Goal: Task Accomplishment & Management: Manage account settings

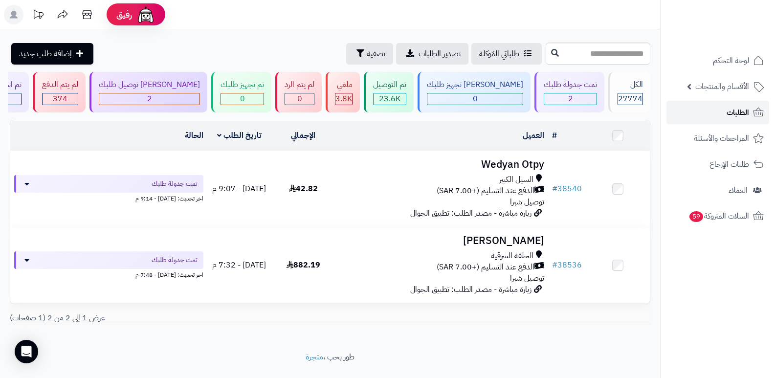
click at [732, 115] on span "الطلبات" at bounding box center [738, 113] width 22 height 14
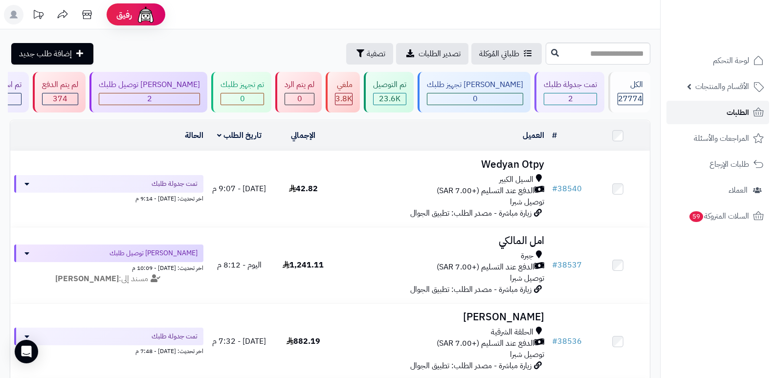
click at [712, 114] on link "الطلبات" at bounding box center [718, 112] width 103 height 23
click at [732, 119] on span "الطلبات" at bounding box center [738, 113] width 22 height 14
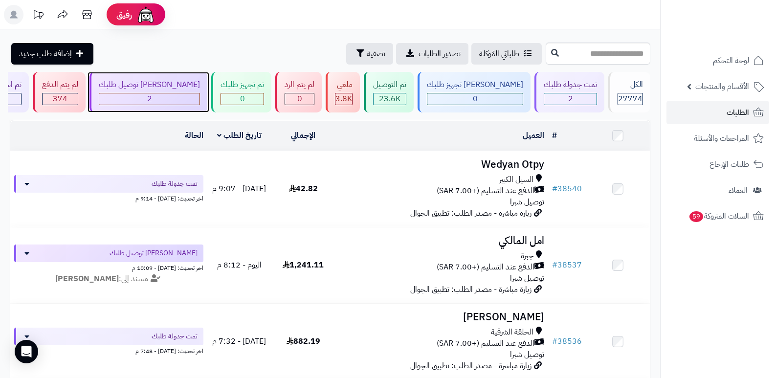
click at [165, 88] on div "[PERSON_NAME] توصيل طلبك" at bounding box center [149, 84] width 101 height 11
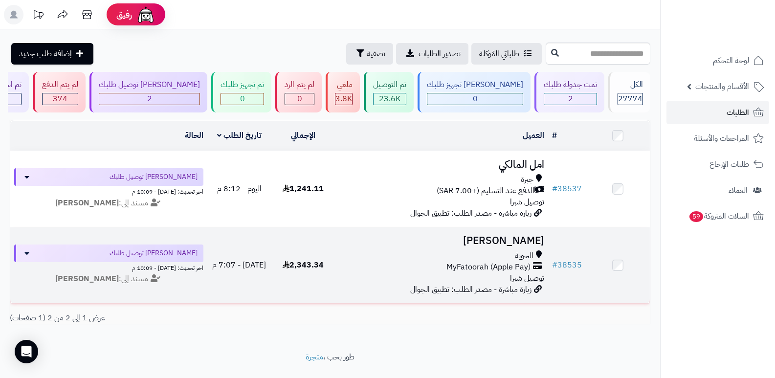
click at [523, 247] on td "هدى القثامي الحوية MyFatoorah (Apple Pay) توصيل شبرا زيارة مباشرة - مصدر الطلب:…" at bounding box center [442, 265] width 213 height 76
click at [521, 235] on h3 "[PERSON_NAME]" at bounding box center [441, 240] width 205 height 11
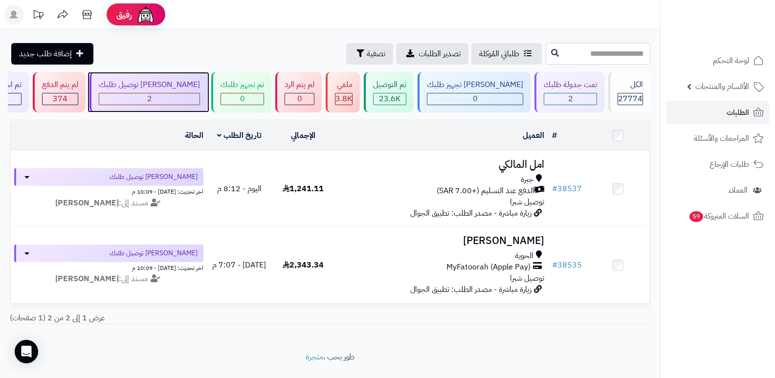
click at [200, 101] on div "2" at bounding box center [149, 98] width 100 height 11
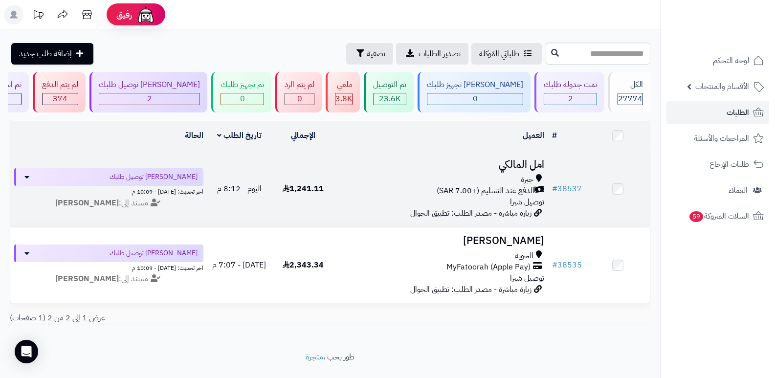
click at [504, 168] on h3 "امل المالكي" at bounding box center [441, 164] width 205 height 11
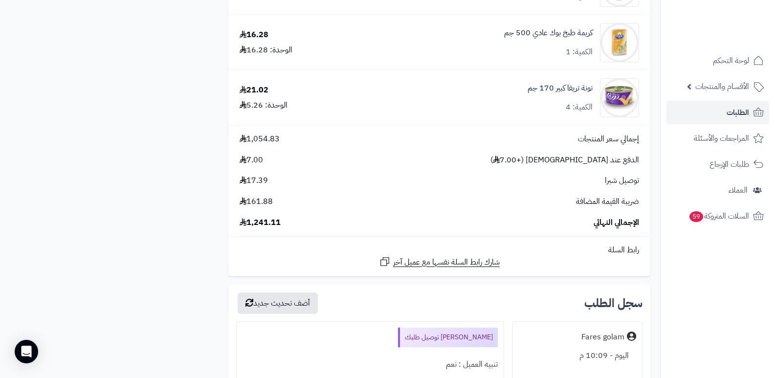
scroll to position [2201, 0]
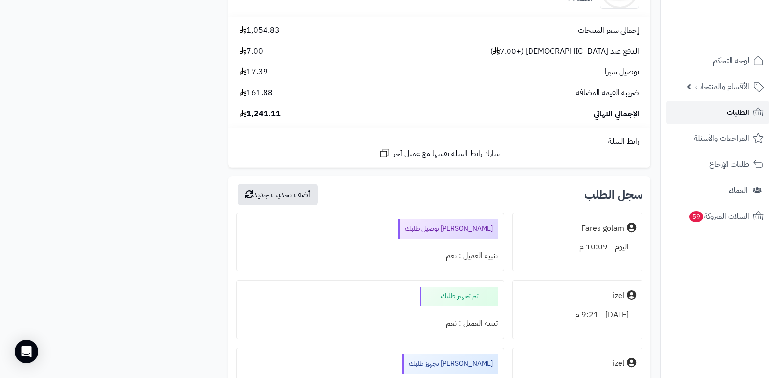
click at [737, 119] on span "الطلبات" at bounding box center [738, 113] width 22 height 14
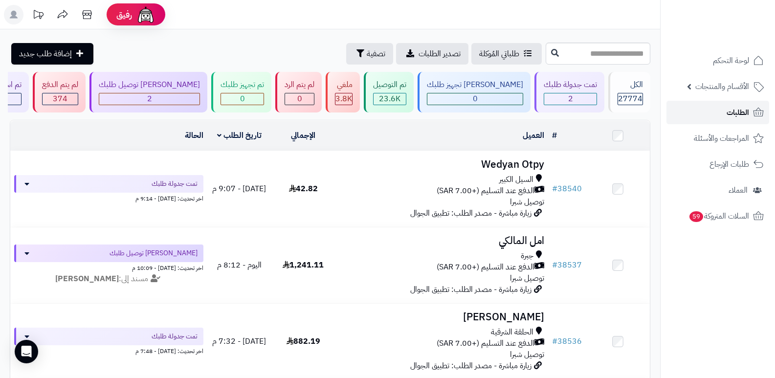
click at [709, 113] on link "الطلبات" at bounding box center [718, 112] width 103 height 23
click at [721, 64] on span "لوحة التحكم" at bounding box center [732, 61] width 36 height 14
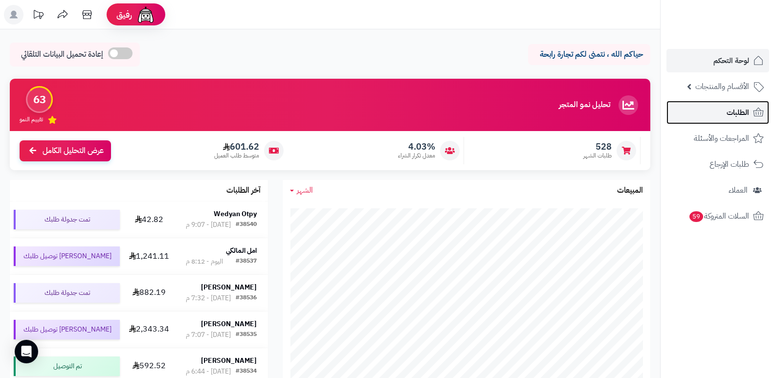
click at [715, 121] on link "الطلبات" at bounding box center [718, 112] width 103 height 23
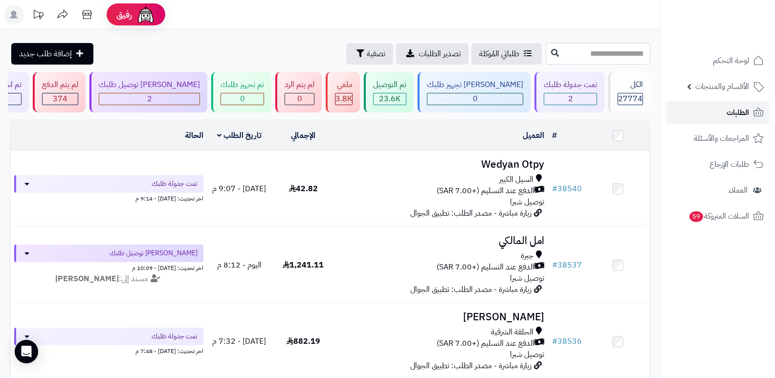
click at [715, 121] on link "الطلبات" at bounding box center [718, 112] width 103 height 23
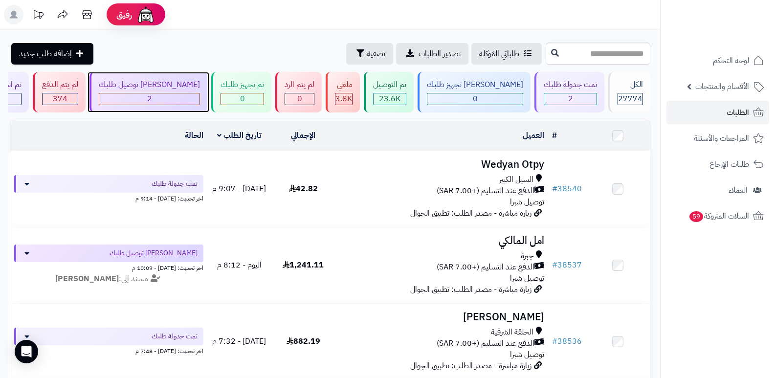
click at [200, 82] on div "[PERSON_NAME] توصيل طلبك" at bounding box center [149, 84] width 101 height 11
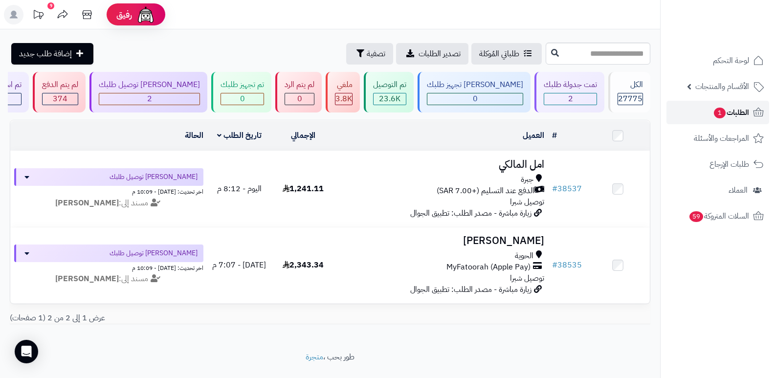
click at [744, 114] on span "الطلبات 1" at bounding box center [731, 113] width 36 height 14
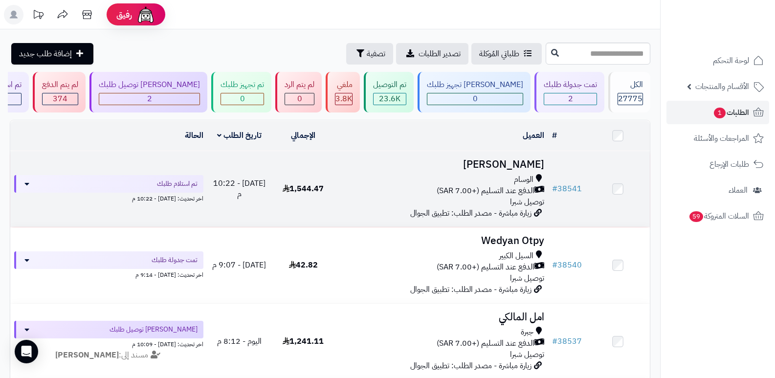
click at [531, 160] on h3 "[PERSON_NAME]" at bounding box center [441, 164] width 205 height 11
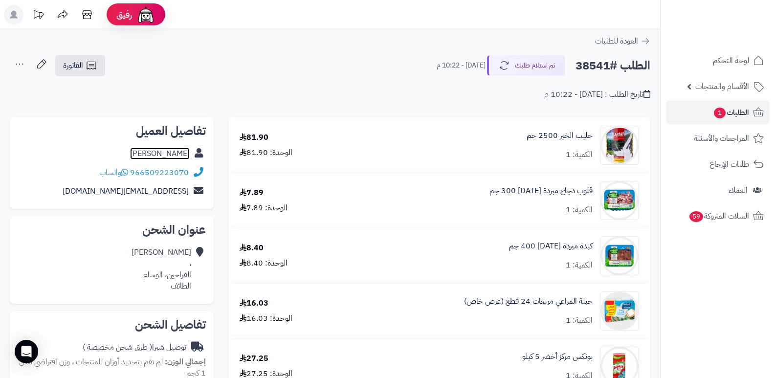
click at [169, 150] on link "Retaj Hassan" at bounding box center [160, 154] width 60 height 12
click at [173, 152] on link "Retaj Hassan" at bounding box center [160, 154] width 60 height 12
click at [603, 65] on h2 "الطلب #38541" at bounding box center [613, 66] width 75 height 20
copy h2 "38541"
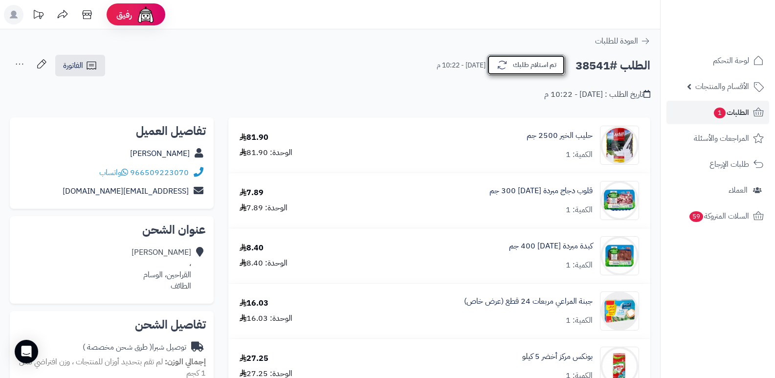
click at [531, 62] on button "تم استلام طلبك" at bounding box center [526, 65] width 78 height 21
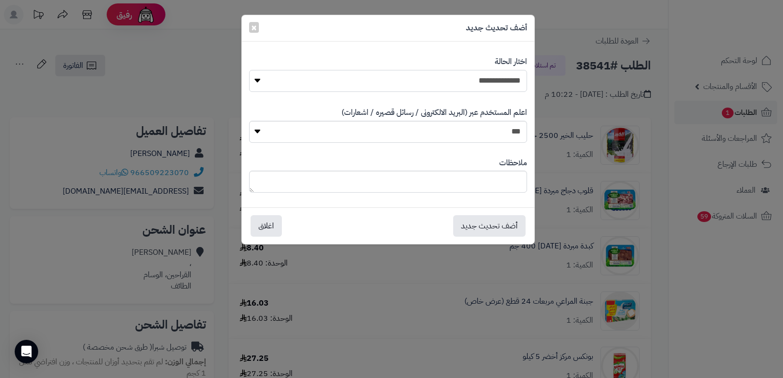
click at [510, 73] on select "**********" at bounding box center [388, 81] width 278 height 22
select select "*"
click at [249, 70] on select "**********" at bounding box center [388, 81] width 278 height 22
click at [462, 189] on textarea at bounding box center [388, 182] width 278 height 22
click at [497, 178] on textarea "**********" at bounding box center [388, 182] width 278 height 22
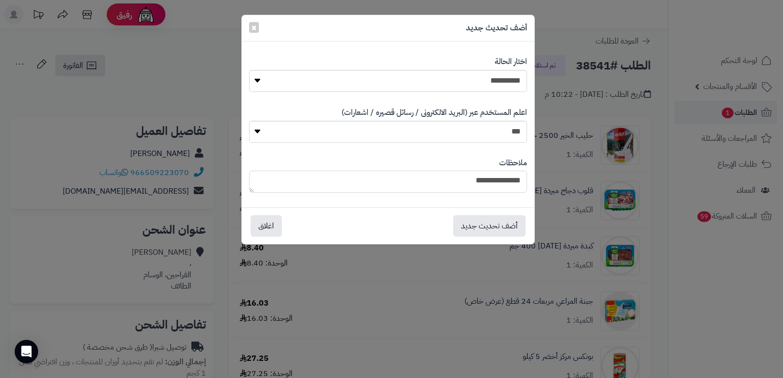
click at [497, 178] on textarea "**********" at bounding box center [388, 182] width 278 height 22
type textarea "**********"
click at [492, 216] on button "أضف تحديث جديد" at bounding box center [489, 226] width 72 height 22
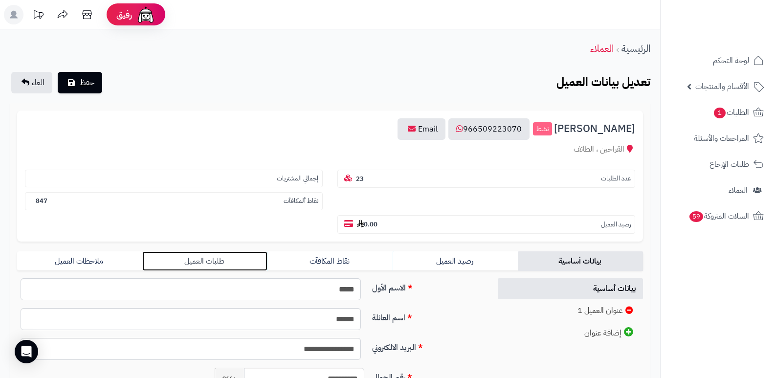
click at [216, 254] on link "طلبات العميل" at bounding box center [204, 261] width 125 height 20
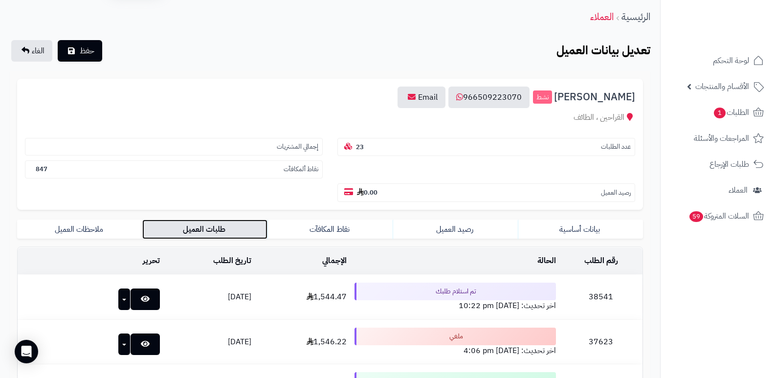
scroll to position [98, 0]
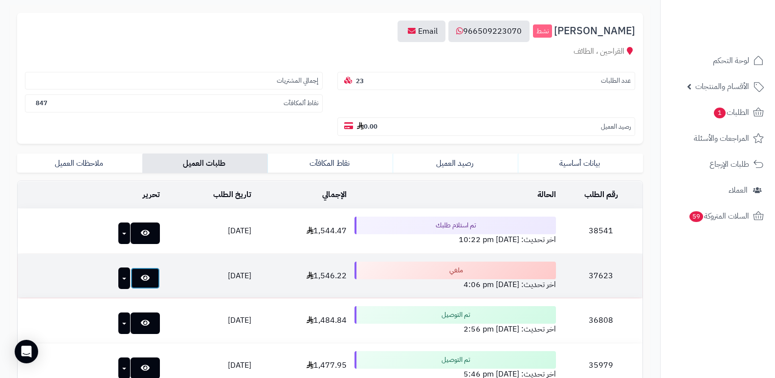
click at [133, 274] on link at bounding box center [145, 279] width 29 height 22
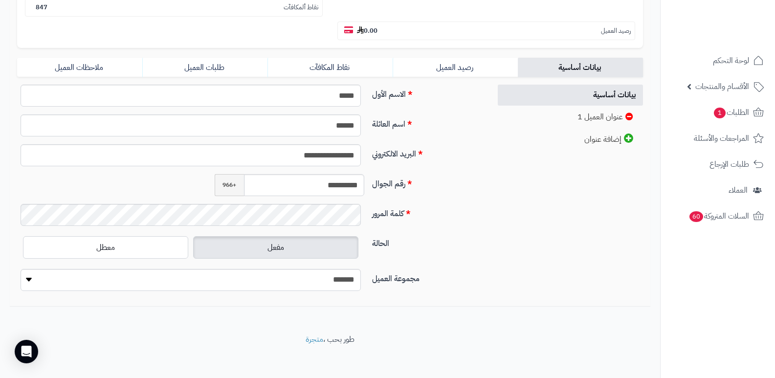
scroll to position [199, 0]
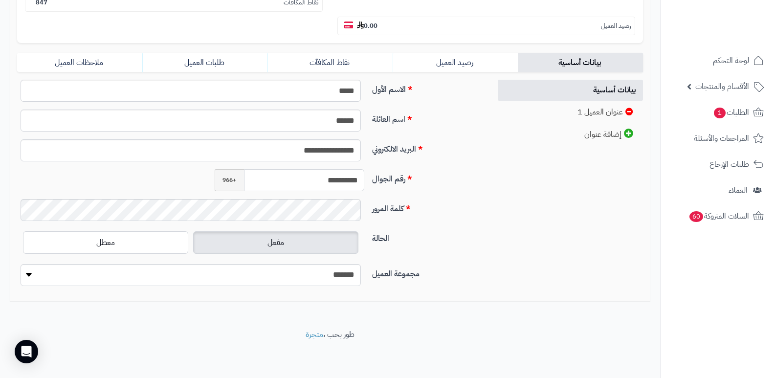
drag, startPoint x: 316, startPoint y: 179, endPoint x: 365, endPoint y: 173, distance: 49.3
click at [365, 173] on div "**********" at bounding box center [290, 180] width 158 height 22
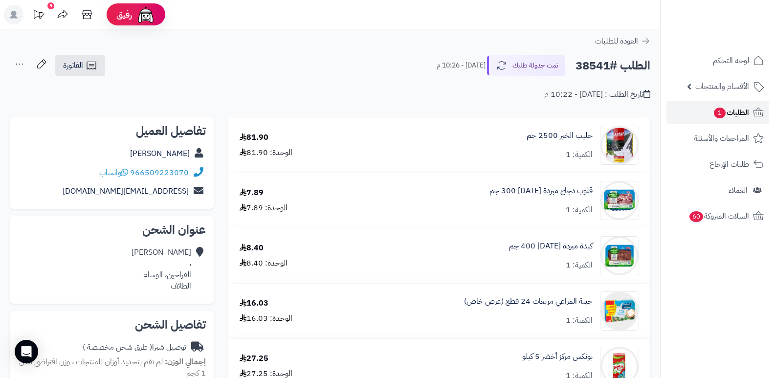
click at [736, 112] on span "الطلبات 1" at bounding box center [731, 113] width 36 height 14
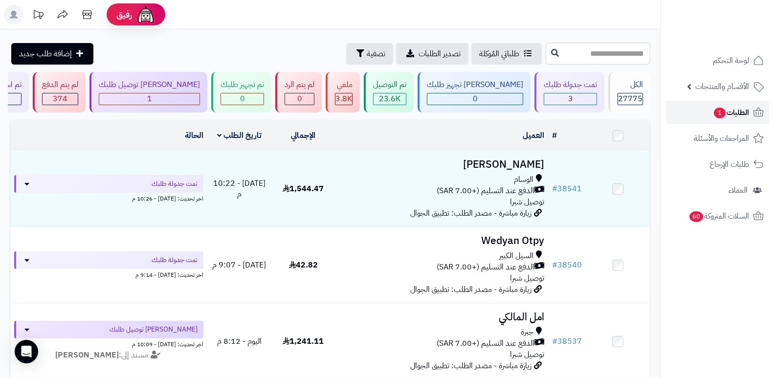
click at [740, 118] on span "الطلبات 1" at bounding box center [731, 113] width 36 height 14
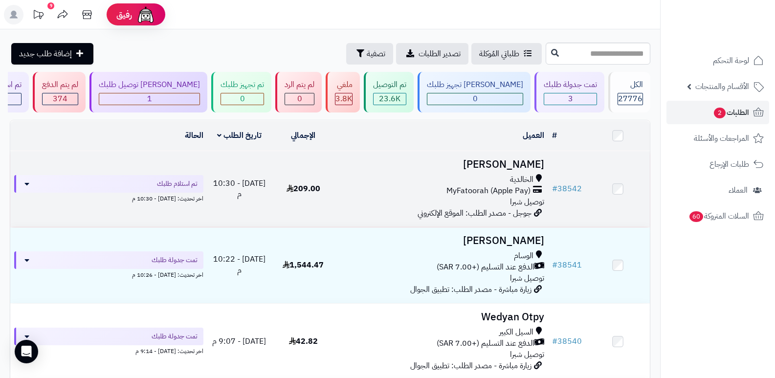
click at [517, 160] on h3 "[PERSON_NAME]" at bounding box center [441, 164] width 205 height 11
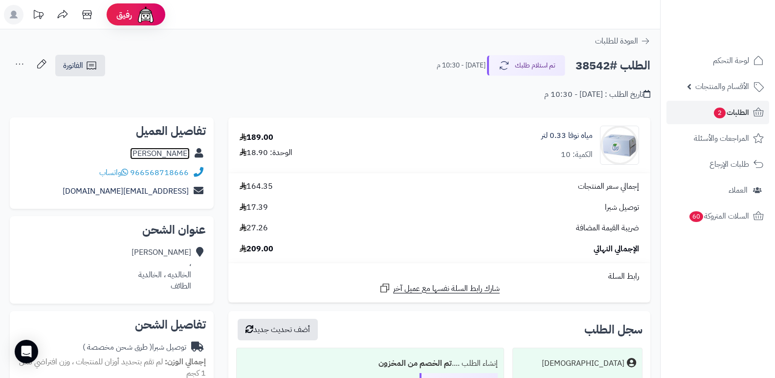
click at [169, 154] on link "Abo fahad Hudaly" at bounding box center [160, 154] width 60 height 12
click at [594, 63] on h2 "الطلب #38542" at bounding box center [613, 66] width 75 height 20
copy h2 "38542"
click at [728, 117] on span "الطلبات 2" at bounding box center [731, 113] width 36 height 14
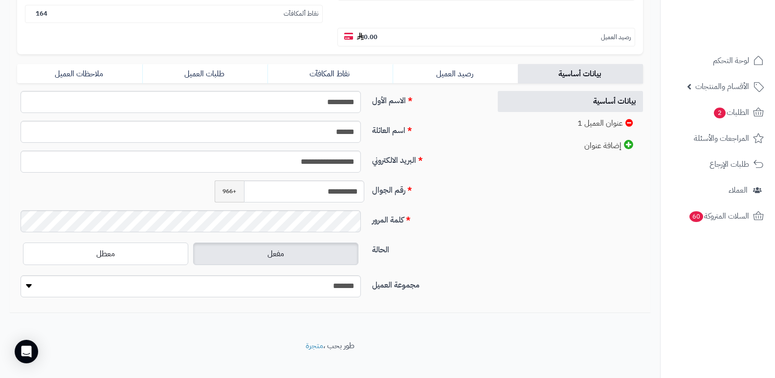
scroll to position [196, 0]
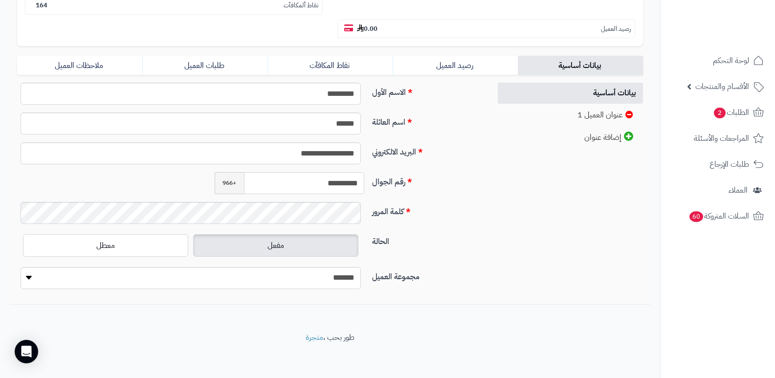
drag, startPoint x: 315, startPoint y: 179, endPoint x: 366, endPoint y: 170, distance: 51.6
click at [366, 170] on div "**********" at bounding box center [250, 190] width 466 height 214
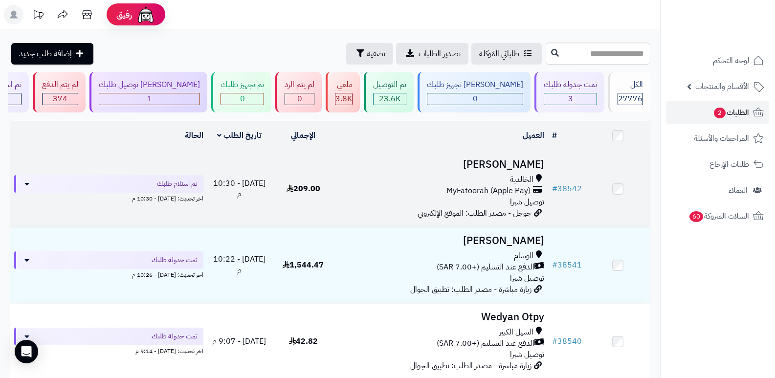
click at [507, 160] on h3 "[PERSON_NAME]" at bounding box center [441, 164] width 205 height 11
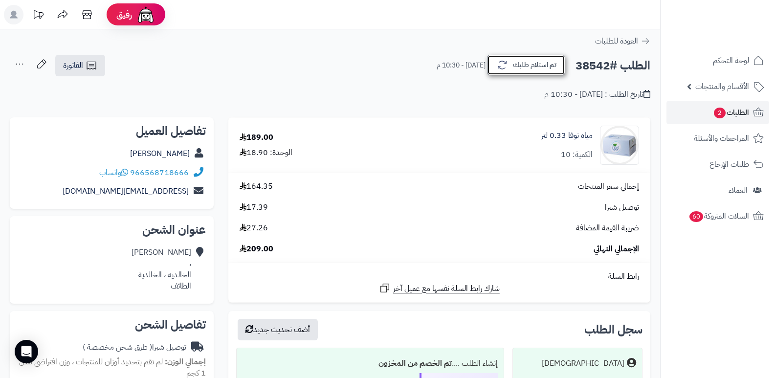
click at [531, 68] on button "تم استلام طلبك" at bounding box center [526, 65] width 78 height 21
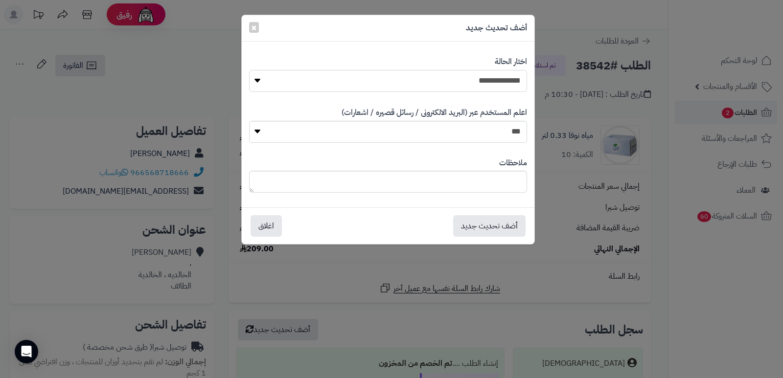
click at [491, 82] on select "**********" at bounding box center [388, 81] width 278 height 22
select select "*"
click at [249, 70] on select "**********" at bounding box center [388, 81] width 278 height 22
click at [262, 224] on button "اغلاق" at bounding box center [265, 226] width 31 height 22
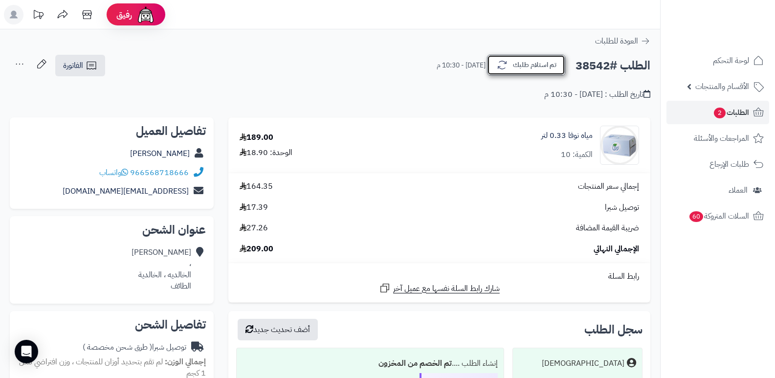
click at [539, 72] on button "تم استلام طلبك" at bounding box center [526, 65] width 78 height 21
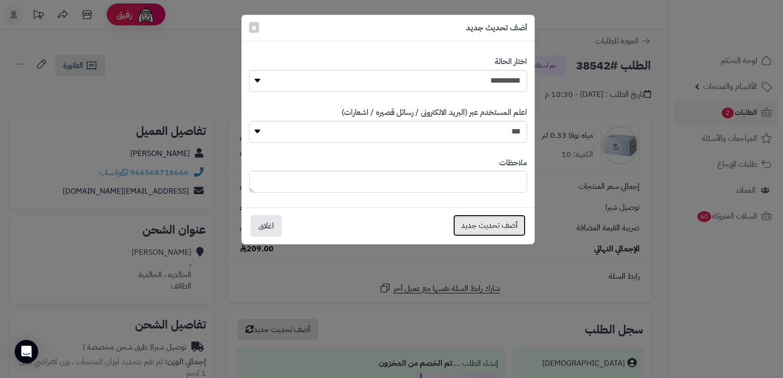
click at [507, 228] on button "أضف تحديث جديد" at bounding box center [489, 226] width 72 height 22
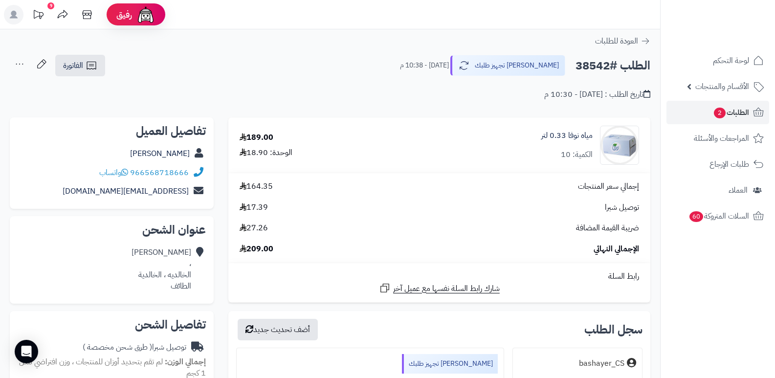
click at [22, 62] on icon at bounding box center [20, 64] width 20 height 20
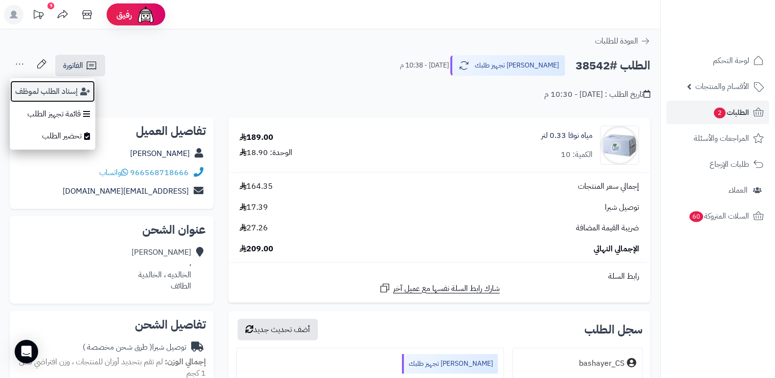
click at [64, 97] on button "إسناد الطلب لموظف" at bounding box center [53, 91] width 86 height 22
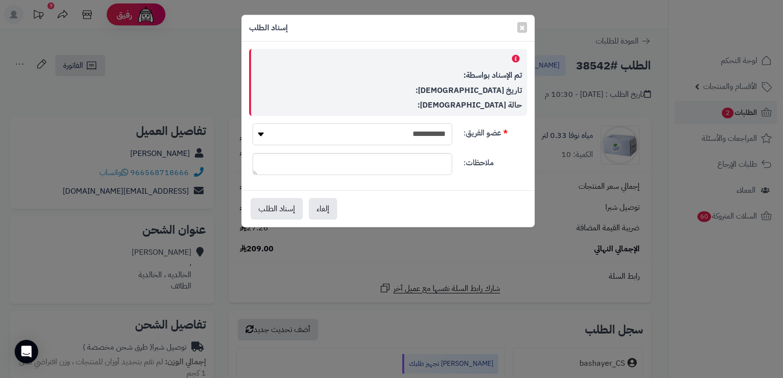
click at [388, 137] on select "**********" at bounding box center [352, 134] width 200 height 22
select select "**"
click at [252, 123] on select "**********" at bounding box center [352, 134] width 200 height 22
click at [270, 215] on button "إسناد الطلب" at bounding box center [276, 209] width 52 height 22
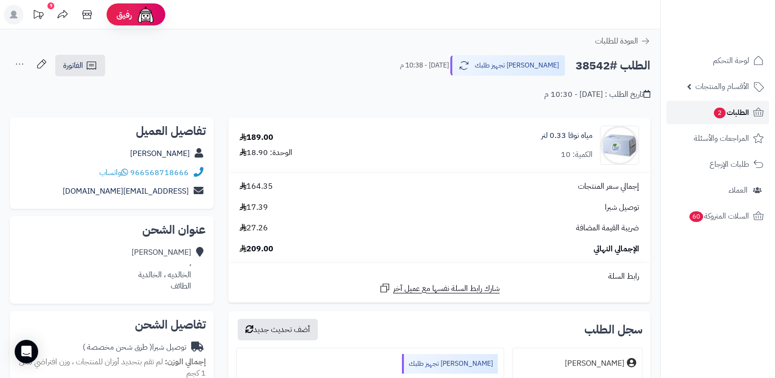
click at [744, 105] on link "الطلبات 2" at bounding box center [718, 112] width 103 height 23
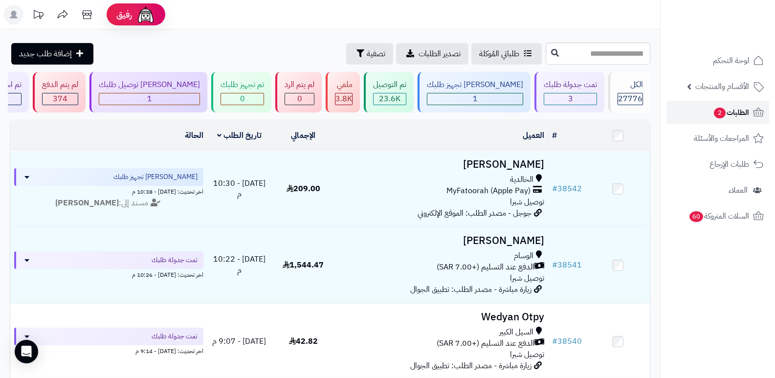
click at [736, 115] on span "الطلبات 2" at bounding box center [731, 113] width 36 height 14
click at [734, 116] on span "الطلبات 2" at bounding box center [731, 113] width 36 height 14
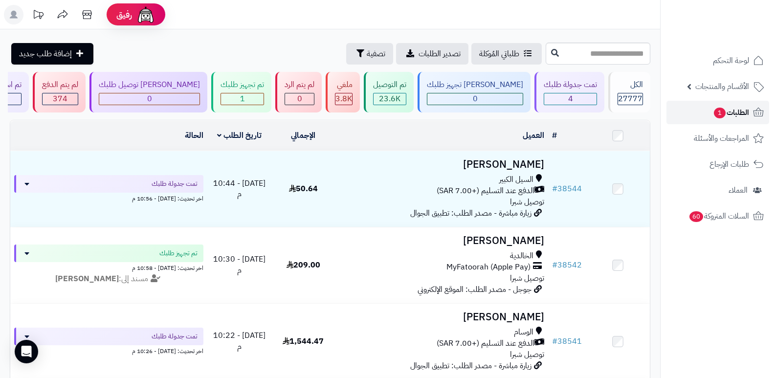
click at [736, 112] on span "الطلبات 1" at bounding box center [731, 113] width 36 height 14
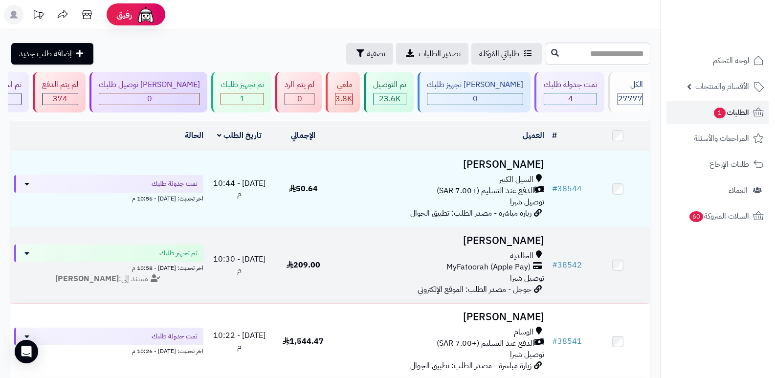
click at [526, 239] on h3 "[PERSON_NAME]" at bounding box center [441, 240] width 205 height 11
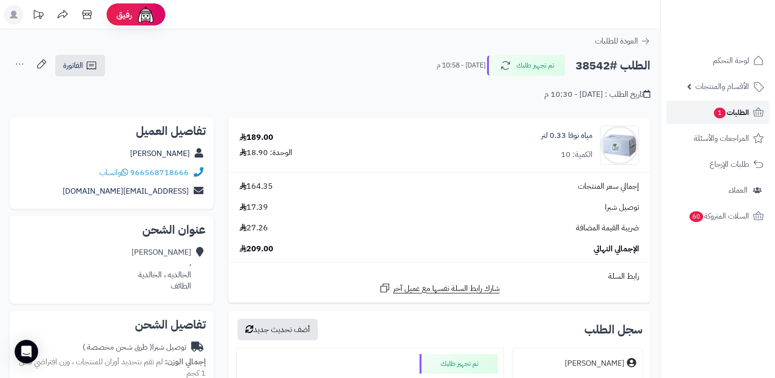
click at [732, 111] on span "الطلبات 1" at bounding box center [731, 113] width 36 height 14
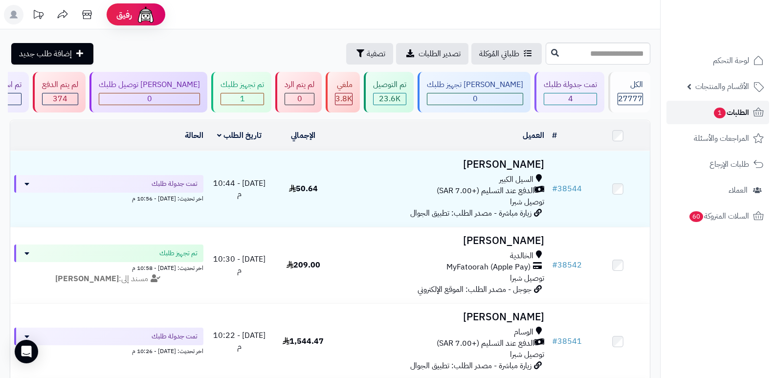
click at [729, 118] on span "الطلبات 1" at bounding box center [731, 113] width 36 height 14
click at [738, 110] on span "الطلبات 1" at bounding box center [731, 113] width 36 height 14
click at [730, 114] on span "الطلبات 1" at bounding box center [731, 113] width 36 height 14
click at [730, 110] on span "الطلبات 1" at bounding box center [731, 113] width 36 height 14
click at [748, 112] on span "الطلبات 1" at bounding box center [731, 113] width 36 height 14
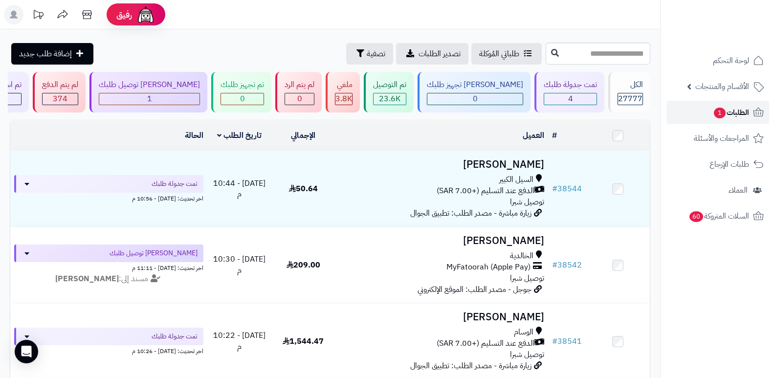
drag, startPoint x: 729, startPoint y: 111, endPoint x: 722, endPoint y: 122, distance: 13.4
click at [729, 112] on span "الطلبات 1" at bounding box center [731, 113] width 36 height 14
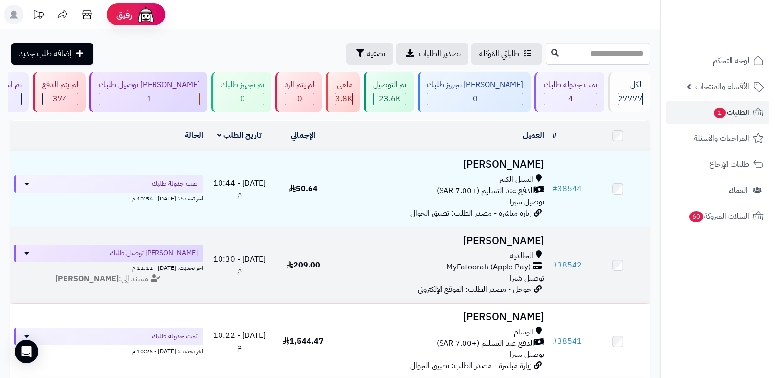
click at [531, 252] on span "الخالدية" at bounding box center [521, 255] width 23 height 11
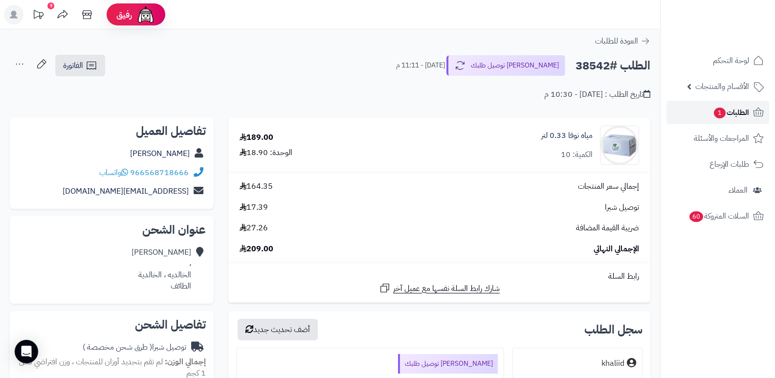
click at [732, 114] on span "الطلبات 1" at bounding box center [731, 113] width 36 height 14
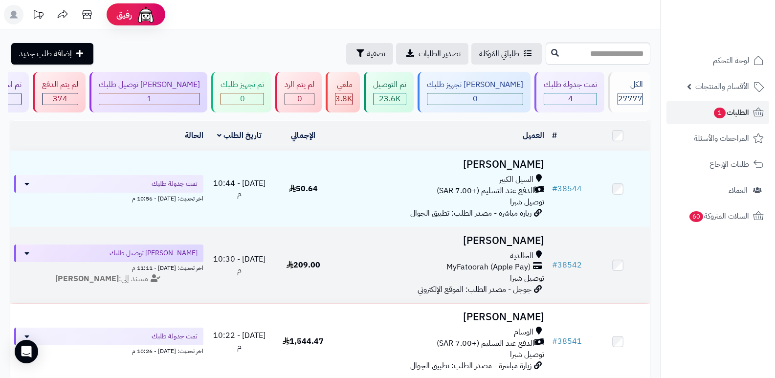
click at [470, 247] on td "[PERSON_NAME] الخالدية MyFatoorah (Apple Pay) توصيل شبرا جوجل - مصدر الطلب: الم…" at bounding box center [442, 265] width 213 height 76
click at [485, 239] on h3 "[PERSON_NAME]" at bounding box center [441, 240] width 205 height 11
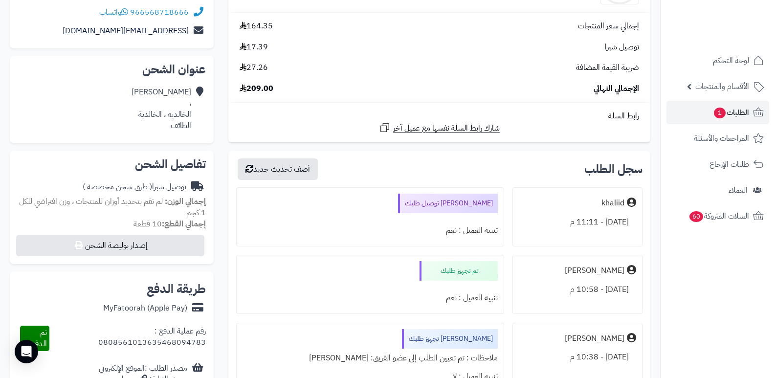
scroll to position [187, 0]
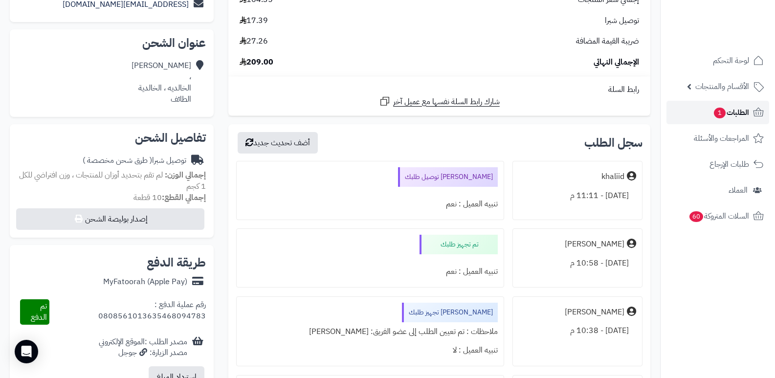
click at [728, 105] on link "الطلبات 1" at bounding box center [718, 112] width 103 height 23
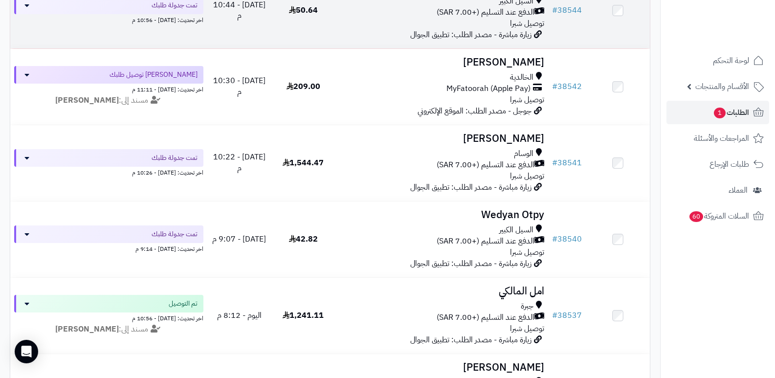
scroll to position [196, 0]
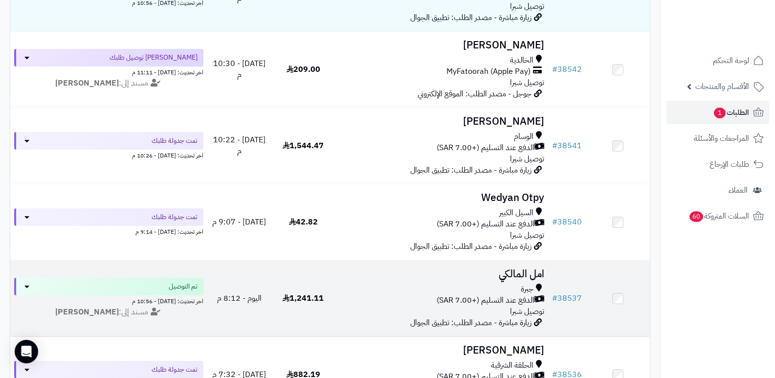
click at [514, 275] on h3 "امل المالكي" at bounding box center [441, 274] width 205 height 11
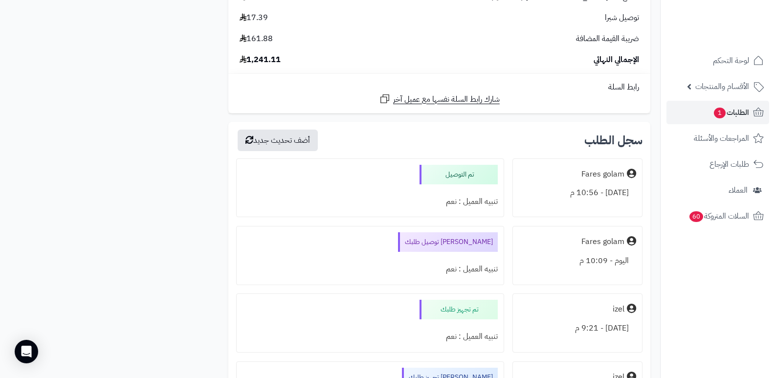
scroll to position [2293, 0]
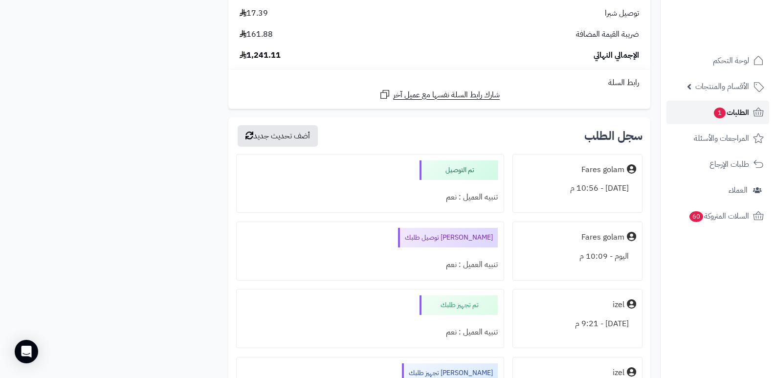
click at [731, 116] on span "الطلبات 1" at bounding box center [731, 113] width 36 height 14
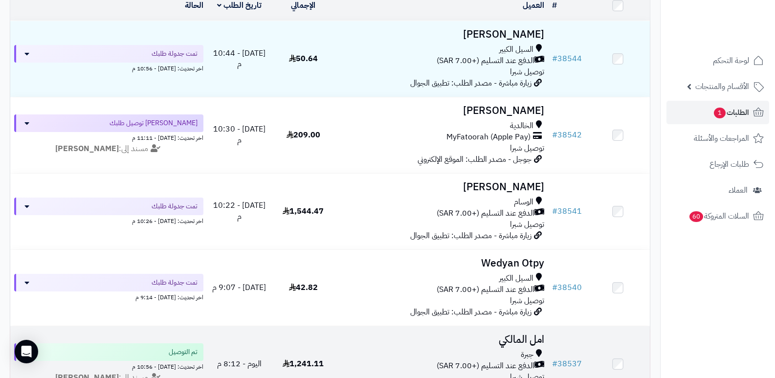
scroll to position [98, 0]
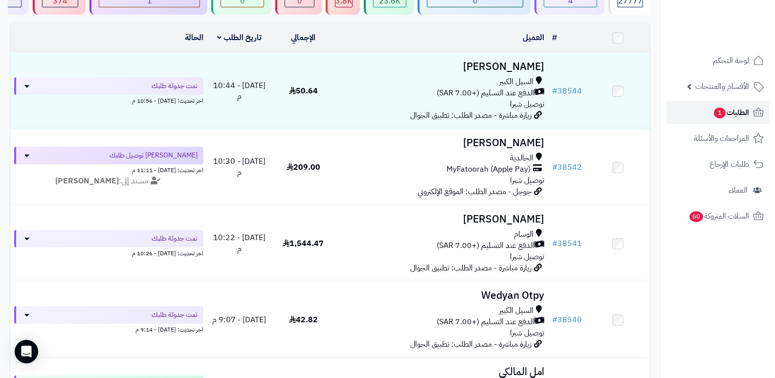
click at [743, 111] on span "الطلبات 1" at bounding box center [731, 113] width 36 height 14
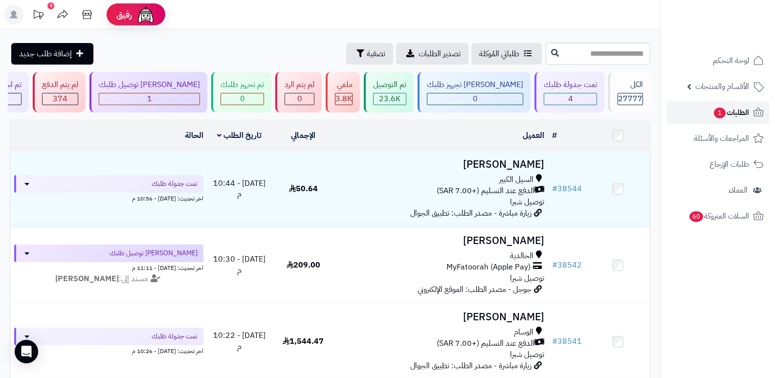
click at [729, 111] on span "الطلبات 1" at bounding box center [731, 113] width 36 height 14
click at [724, 104] on link "الطلبات 1" at bounding box center [718, 112] width 103 height 23
click at [733, 105] on link "الطلبات 1" at bounding box center [718, 112] width 103 height 23
click at [742, 109] on span "الطلبات 1" at bounding box center [731, 113] width 36 height 14
click at [718, 108] on span "1" at bounding box center [720, 113] width 12 height 11
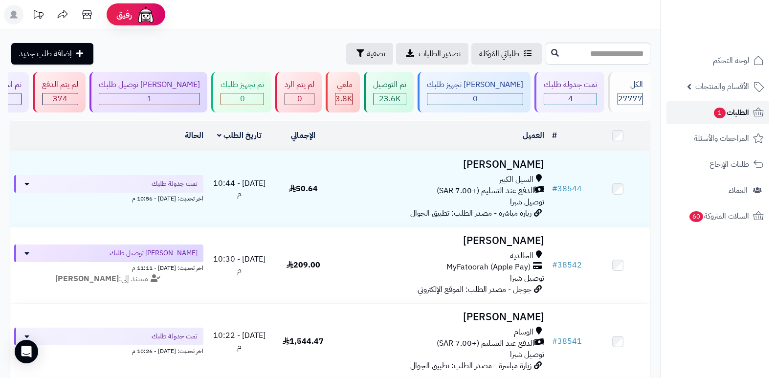
click at [717, 107] on span "الطلبات 1" at bounding box center [731, 113] width 36 height 14
click at [744, 120] on link "الطلبات 1" at bounding box center [718, 112] width 103 height 23
click at [745, 120] on link "الطلبات 1" at bounding box center [718, 112] width 103 height 23
click at [739, 110] on span "الطلبات 1" at bounding box center [731, 113] width 36 height 14
click at [740, 112] on span "الطلبات 1" at bounding box center [731, 113] width 36 height 14
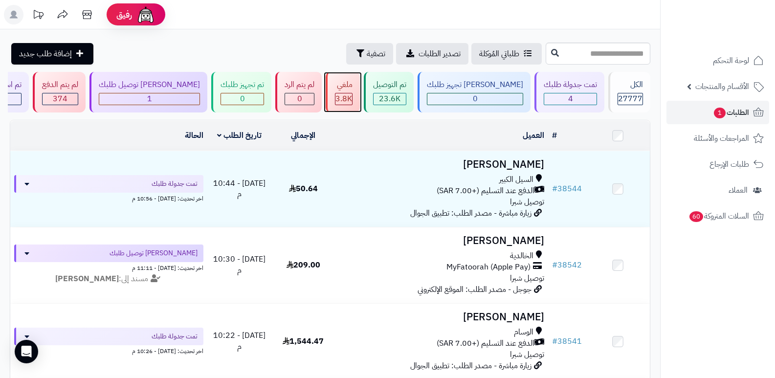
click at [353, 105] on div "3.8K" at bounding box center [344, 99] width 18 height 12
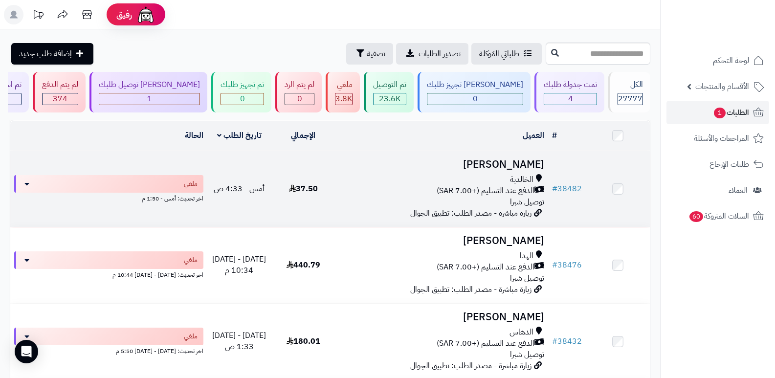
click at [517, 163] on h3 "[PERSON_NAME]" at bounding box center [441, 164] width 205 height 11
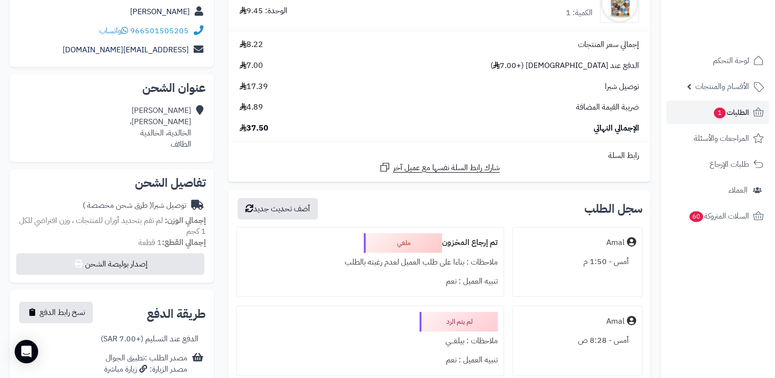
scroll to position [135, 0]
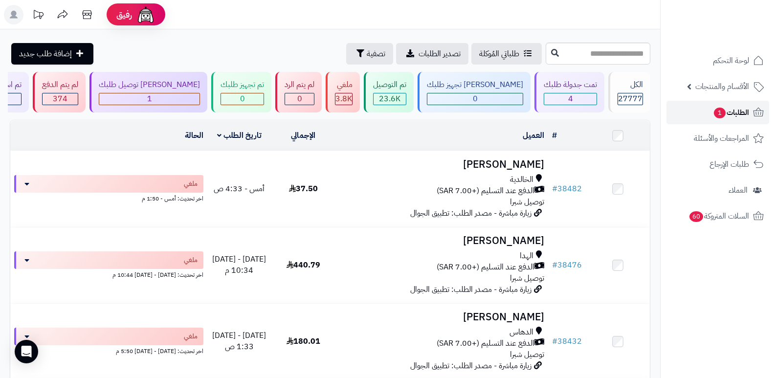
click at [748, 112] on span "الطلبات 1" at bounding box center [731, 113] width 36 height 14
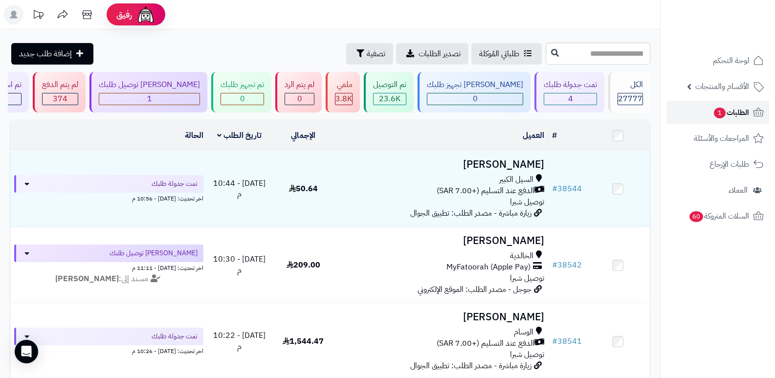
click at [748, 112] on span "الطلبات 1" at bounding box center [731, 113] width 36 height 14
click at [738, 112] on span "الطلبات 1" at bounding box center [731, 113] width 36 height 14
click at [738, 111] on span "الطلبات 1" at bounding box center [731, 113] width 36 height 14
click at [748, 108] on span "الطلبات" at bounding box center [738, 113] width 22 height 14
click at [739, 111] on span "الطلبات" at bounding box center [738, 113] width 22 height 14
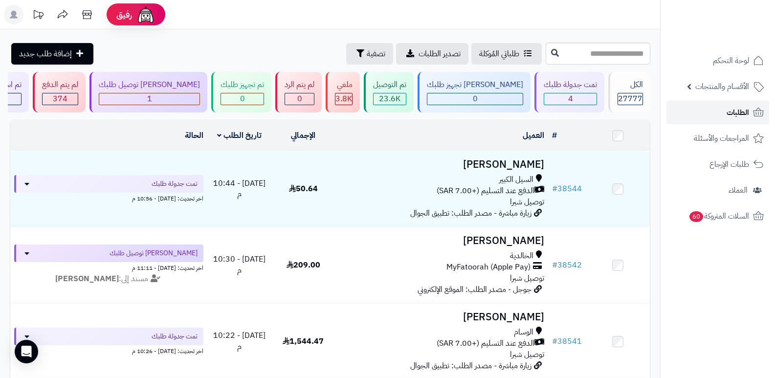
click at [744, 114] on span "الطلبات" at bounding box center [738, 113] width 22 height 14
click at [743, 105] on link "الطلبات" at bounding box center [718, 112] width 103 height 23
click at [706, 111] on link "الطلبات" at bounding box center [718, 112] width 103 height 23
click at [733, 112] on span "الطلبات" at bounding box center [738, 113] width 22 height 14
click at [741, 105] on link "الطلبات" at bounding box center [718, 112] width 103 height 23
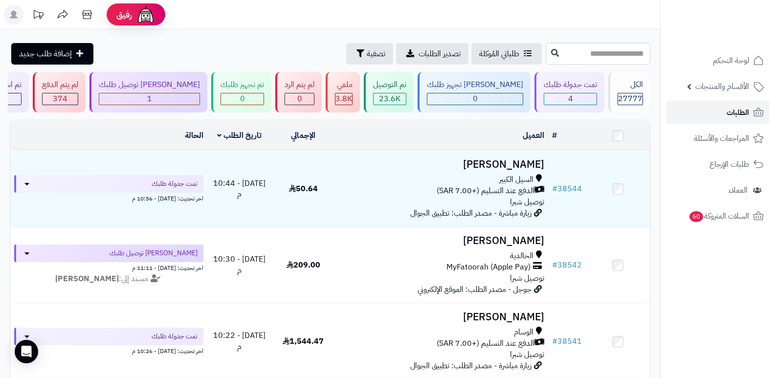
click at [724, 110] on link "الطلبات" at bounding box center [718, 112] width 103 height 23
click at [724, 112] on link "الطلبات" at bounding box center [718, 112] width 103 height 23
click at [737, 112] on span "الطلبات" at bounding box center [738, 113] width 22 height 14
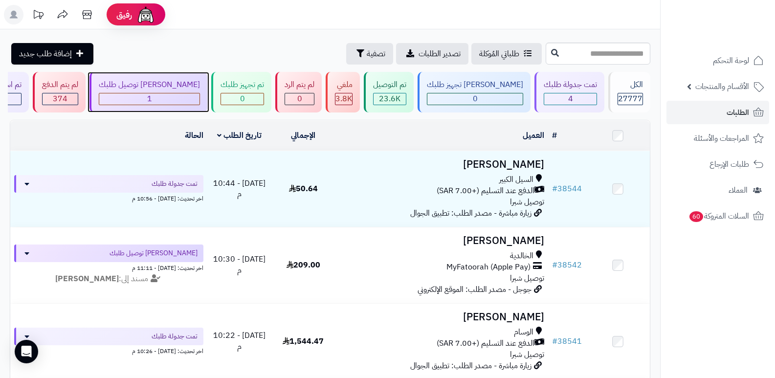
click at [174, 95] on div "1" at bounding box center [149, 98] width 100 height 11
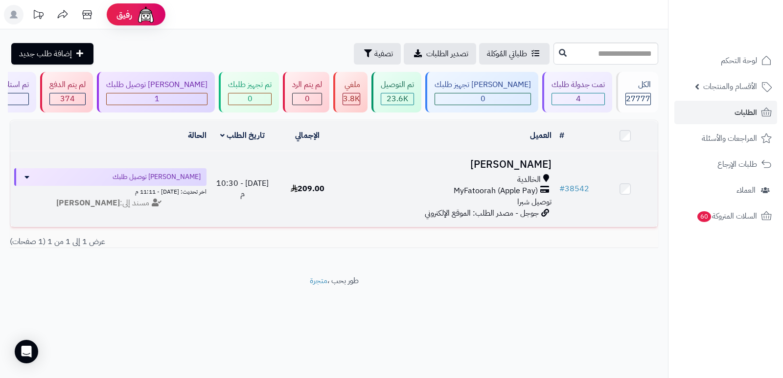
click at [498, 160] on h3 "[PERSON_NAME]" at bounding box center [447, 164] width 208 height 11
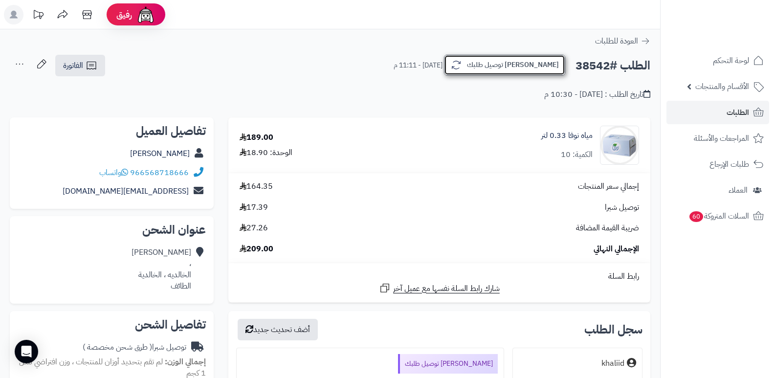
click at [517, 66] on button "[PERSON_NAME] توصيل طلبك" at bounding box center [504, 65] width 121 height 21
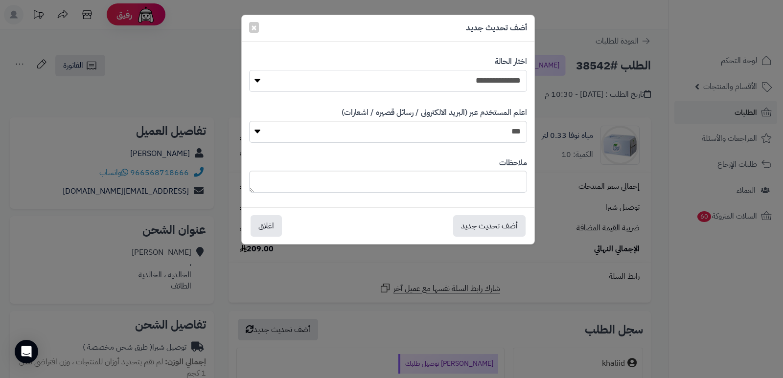
click at [492, 77] on select "**********" at bounding box center [388, 81] width 278 height 22
select select "*"
click at [249, 70] on select "**********" at bounding box center [388, 81] width 278 height 22
click at [494, 175] on textarea at bounding box center [388, 182] width 278 height 22
type textarea "*"
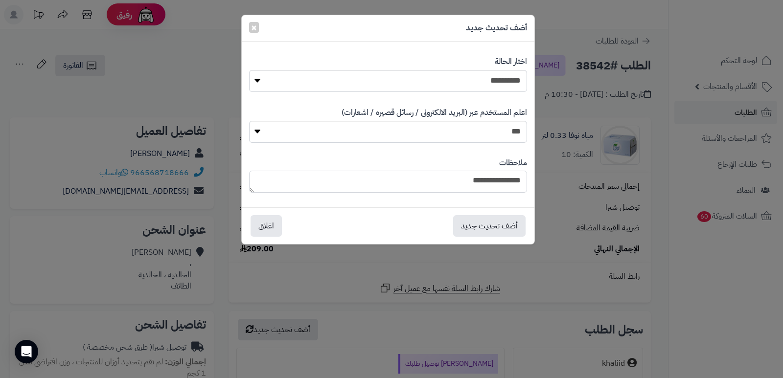
click at [502, 180] on textarea "**********" at bounding box center [388, 182] width 278 height 22
type textarea "**********"
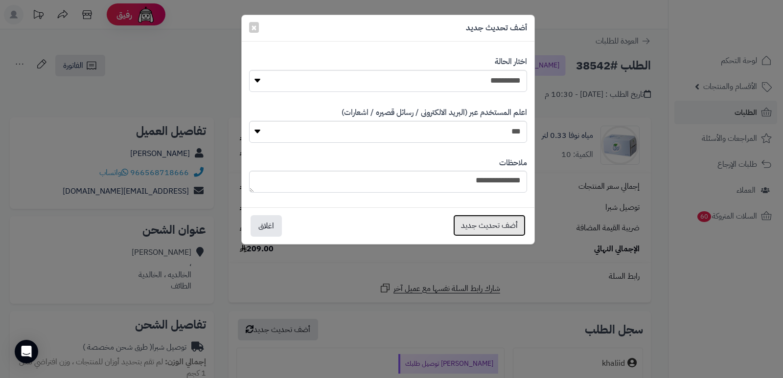
click at [497, 221] on button "أضف تحديث جديد" at bounding box center [489, 226] width 72 height 22
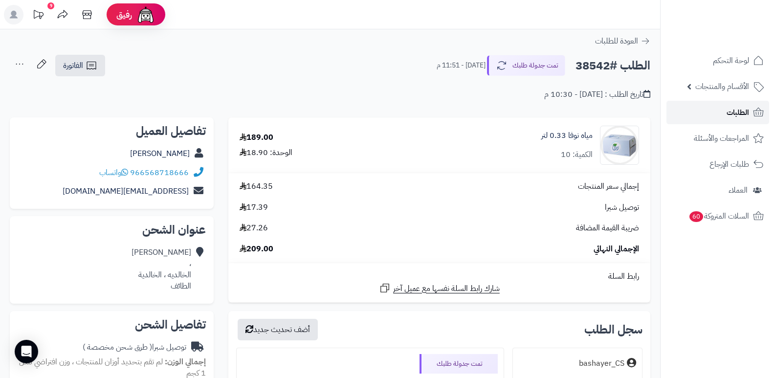
click at [745, 114] on span "الطلبات" at bounding box center [738, 113] width 22 height 14
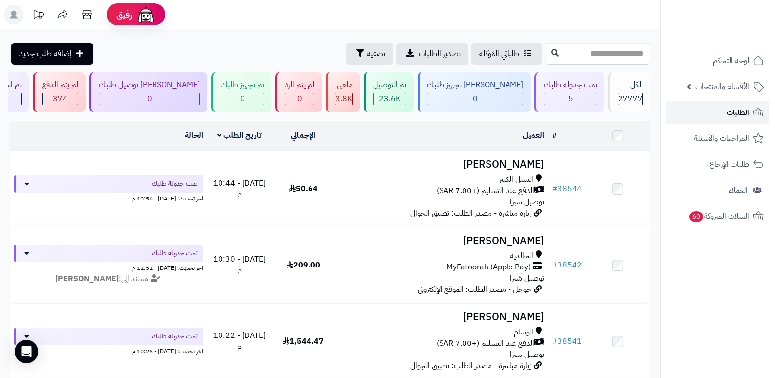
click at [751, 122] on link "الطلبات" at bounding box center [718, 112] width 103 height 23
click at [733, 110] on span "الطلبات" at bounding box center [738, 113] width 22 height 14
click at [11, 18] on icon at bounding box center [14, 15] width 8 height 8
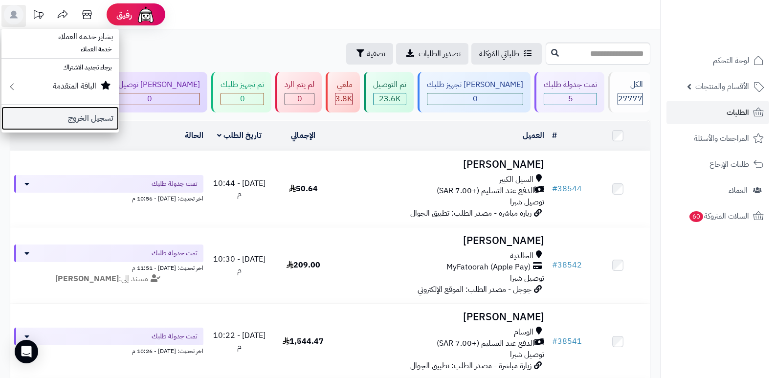
click at [76, 117] on link "تسجيل الخروج" at bounding box center [59, 118] width 117 height 23
